Goal: Check status: Check status

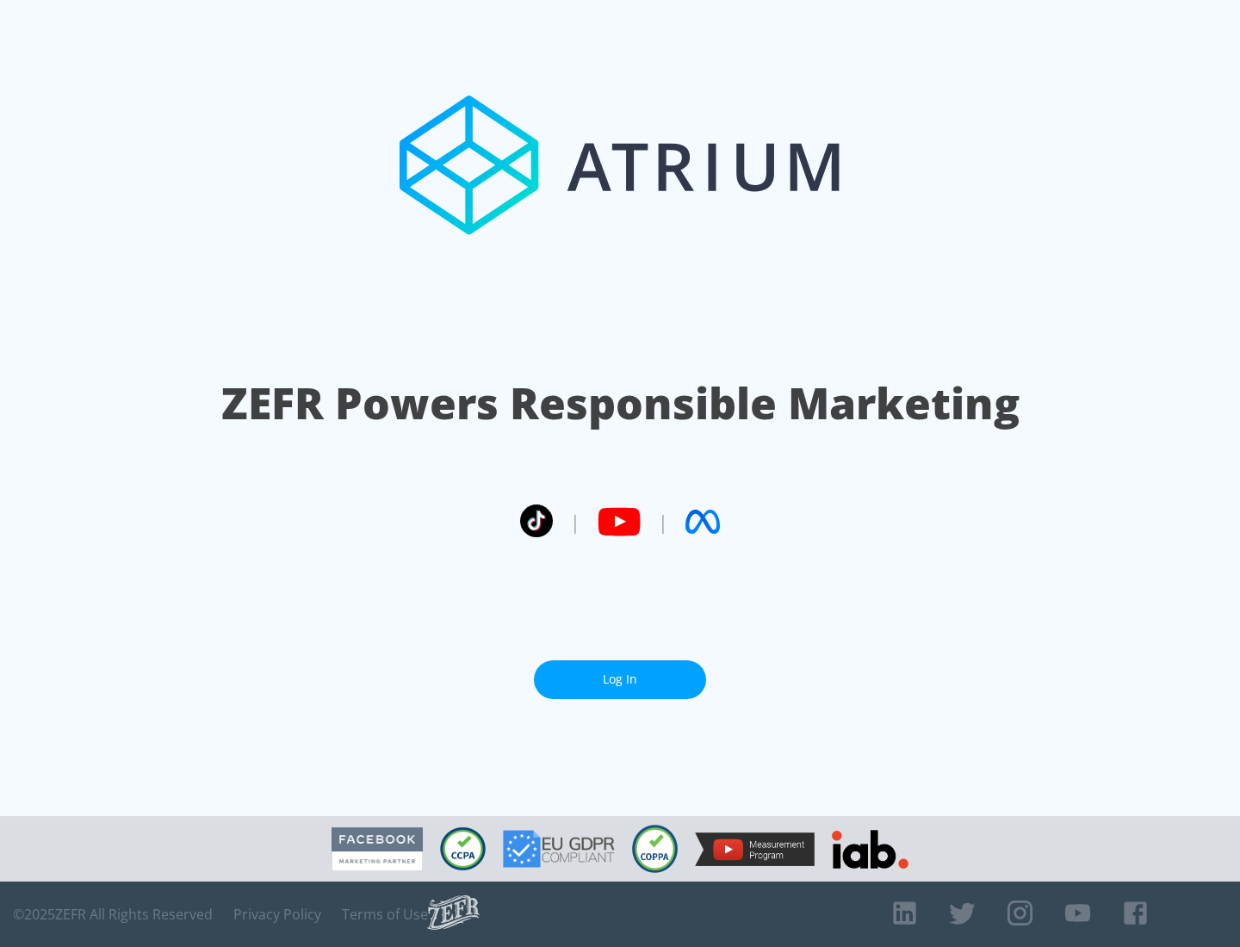
click at [620, 673] on link "Log In" at bounding box center [620, 679] width 172 height 39
